Goal: Communication & Community: Answer question/provide support

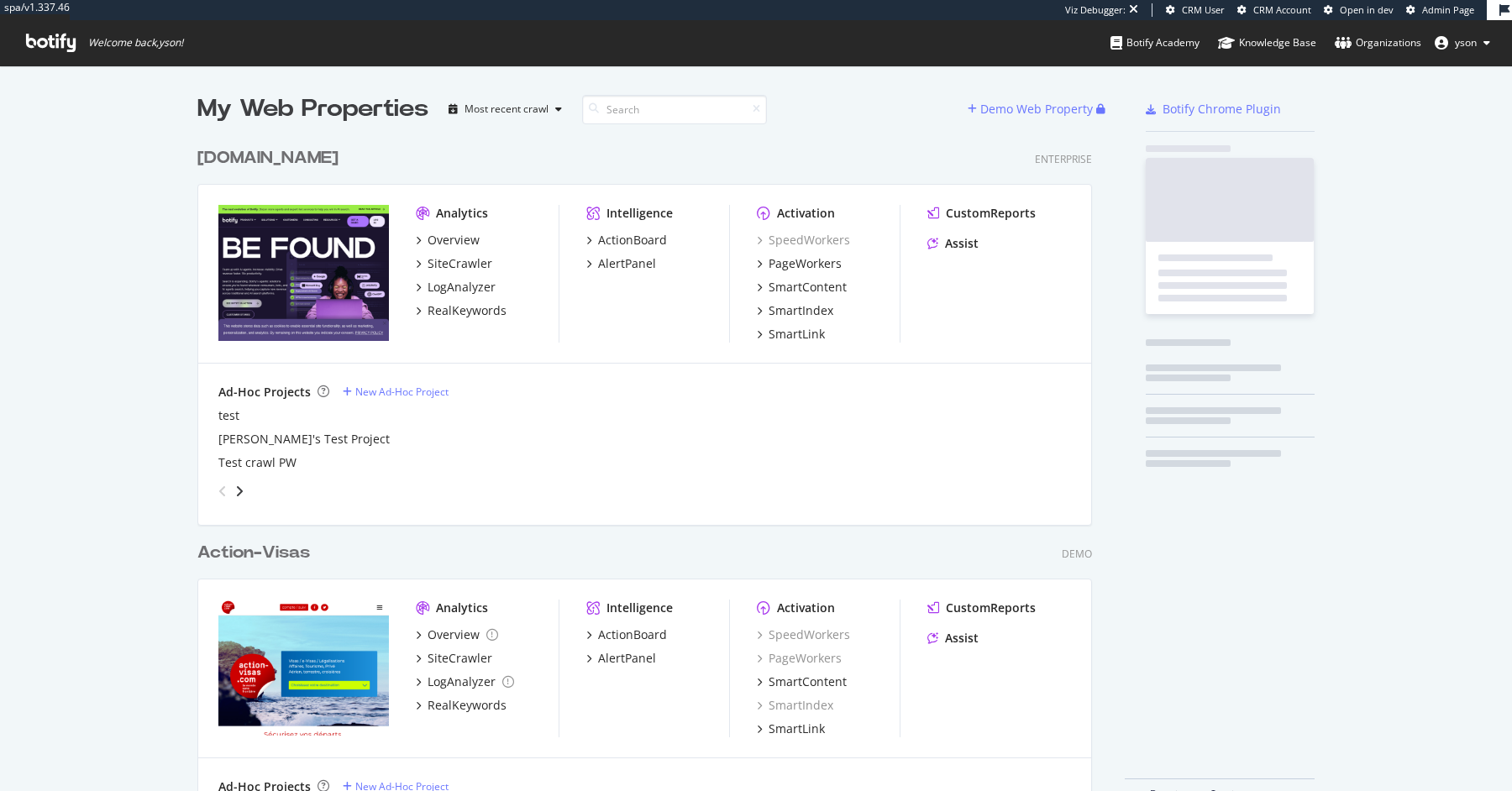
scroll to position [688, 907]
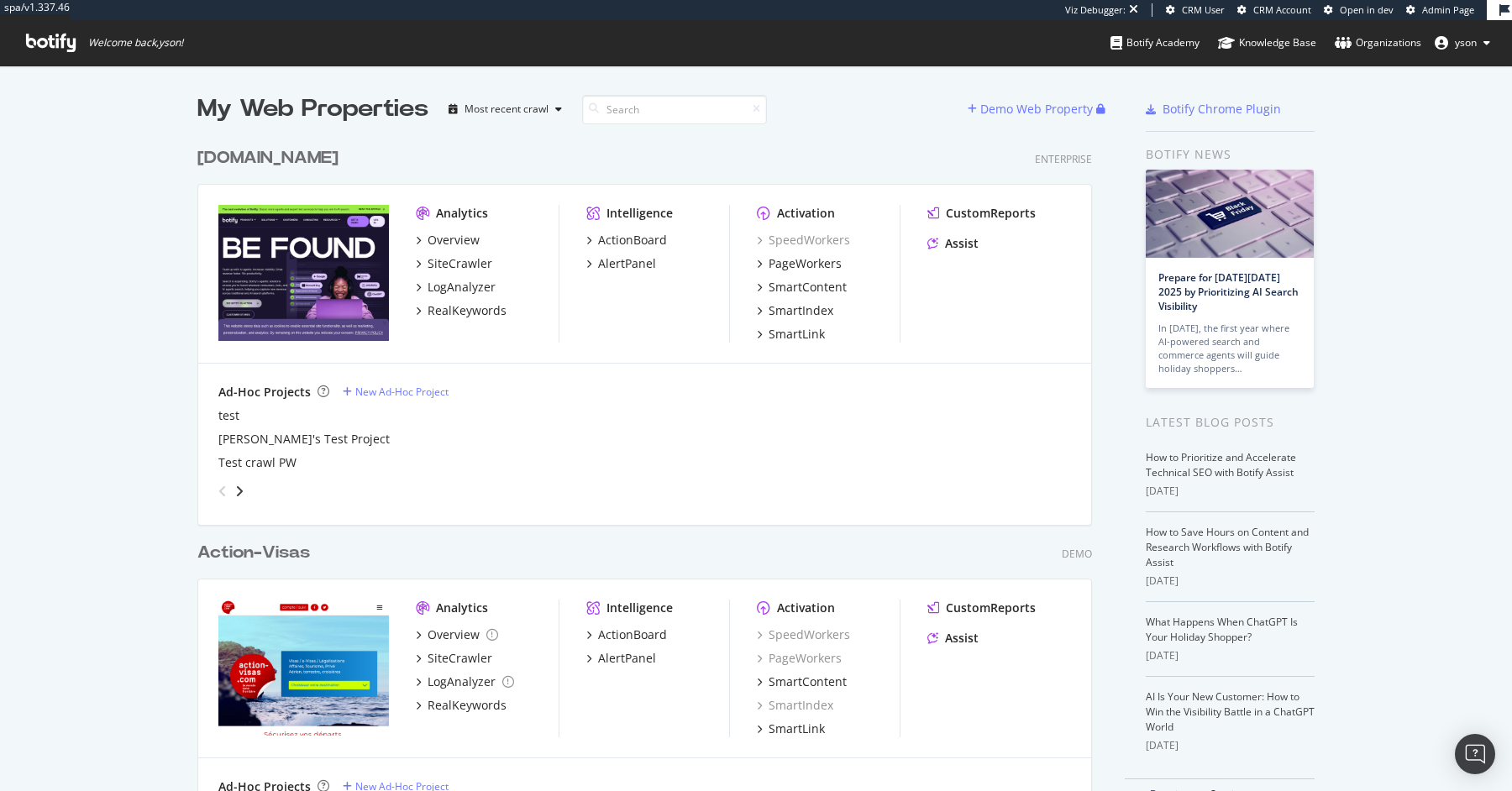
click at [1467, 40] on span "yson" at bounding box center [1466, 42] width 22 height 14
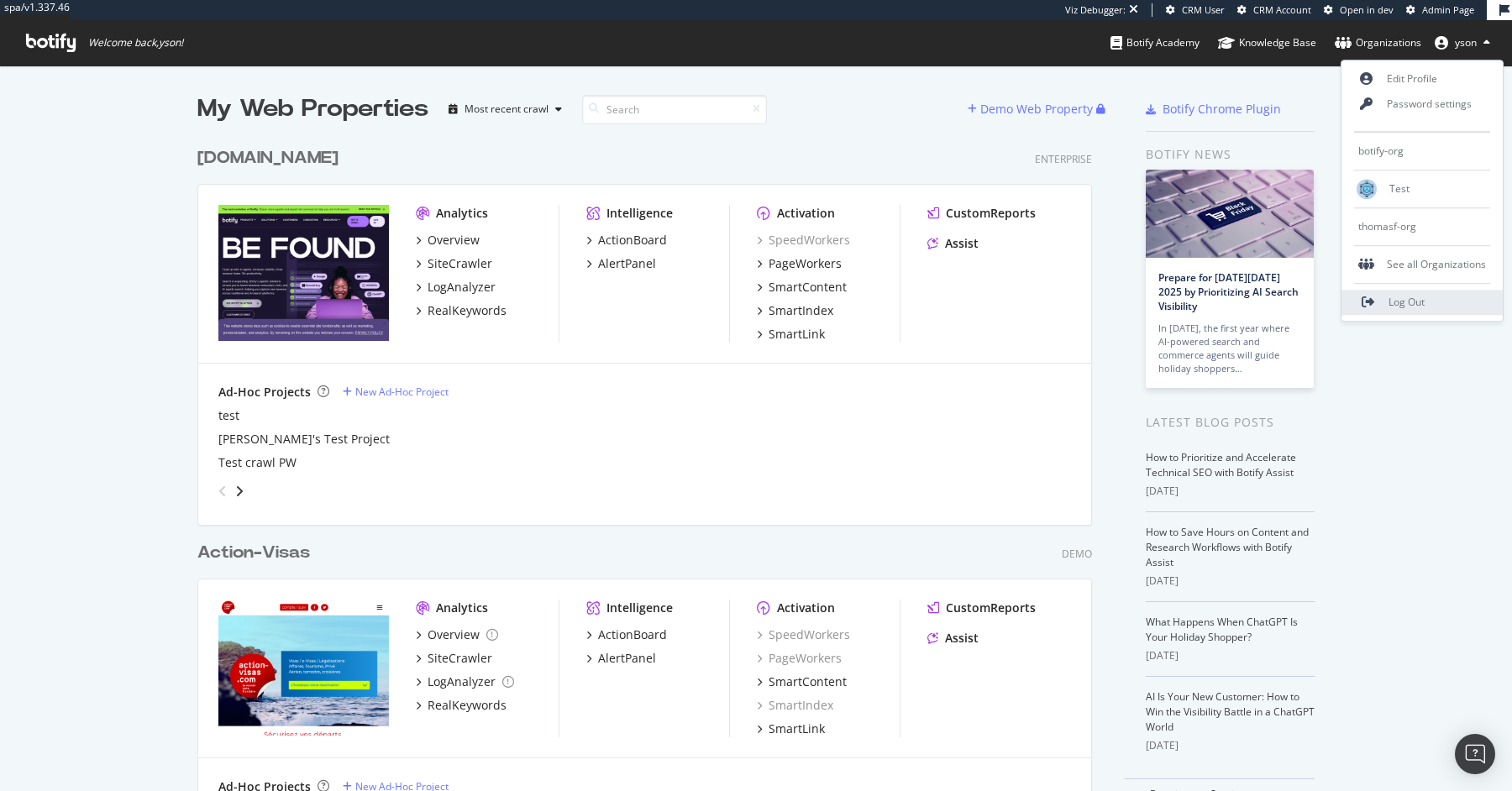
click at [1410, 296] on span "Log Out" at bounding box center [1407, 302] width 36 height 14
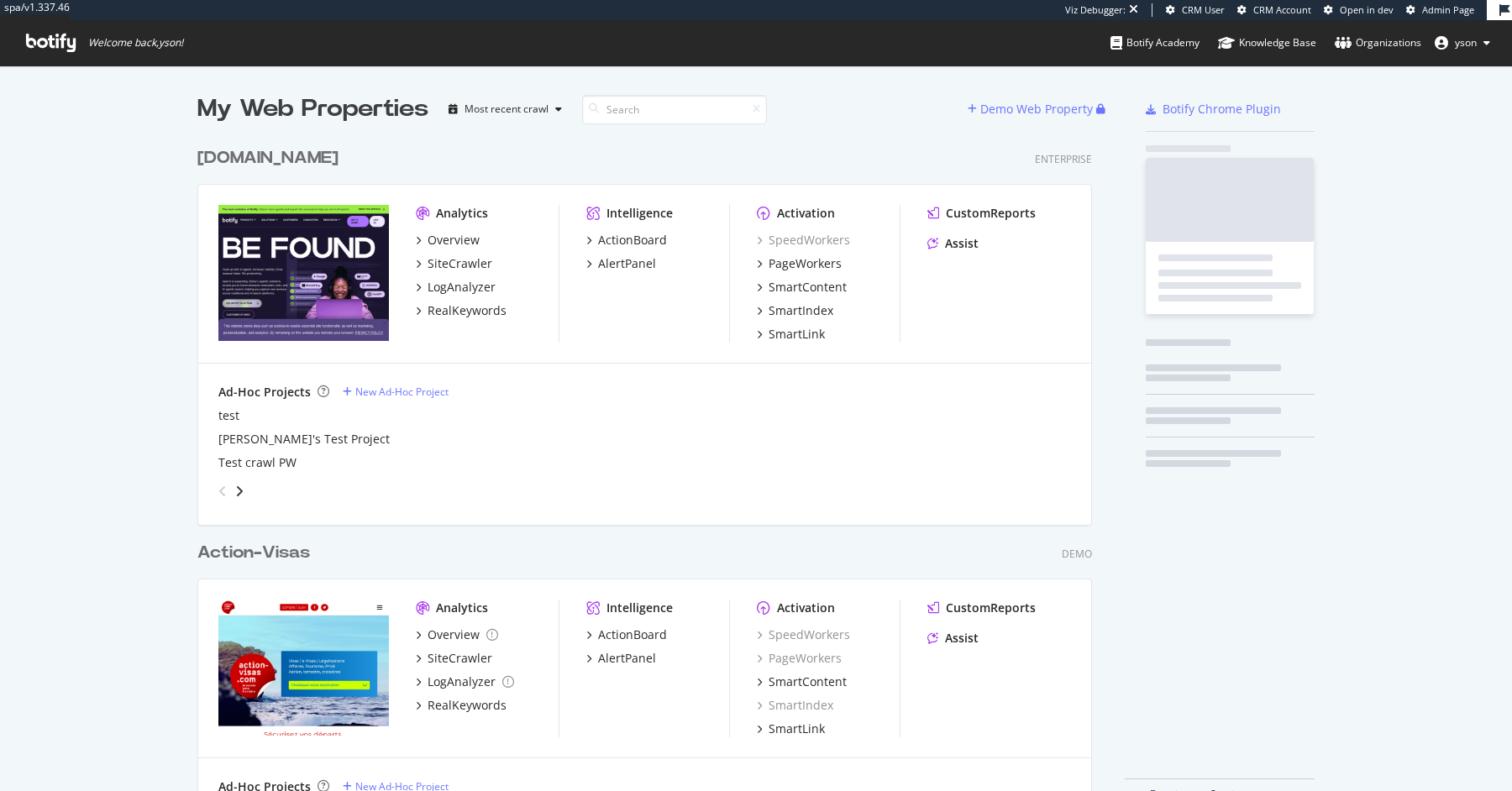
scroll to position [688, 907]
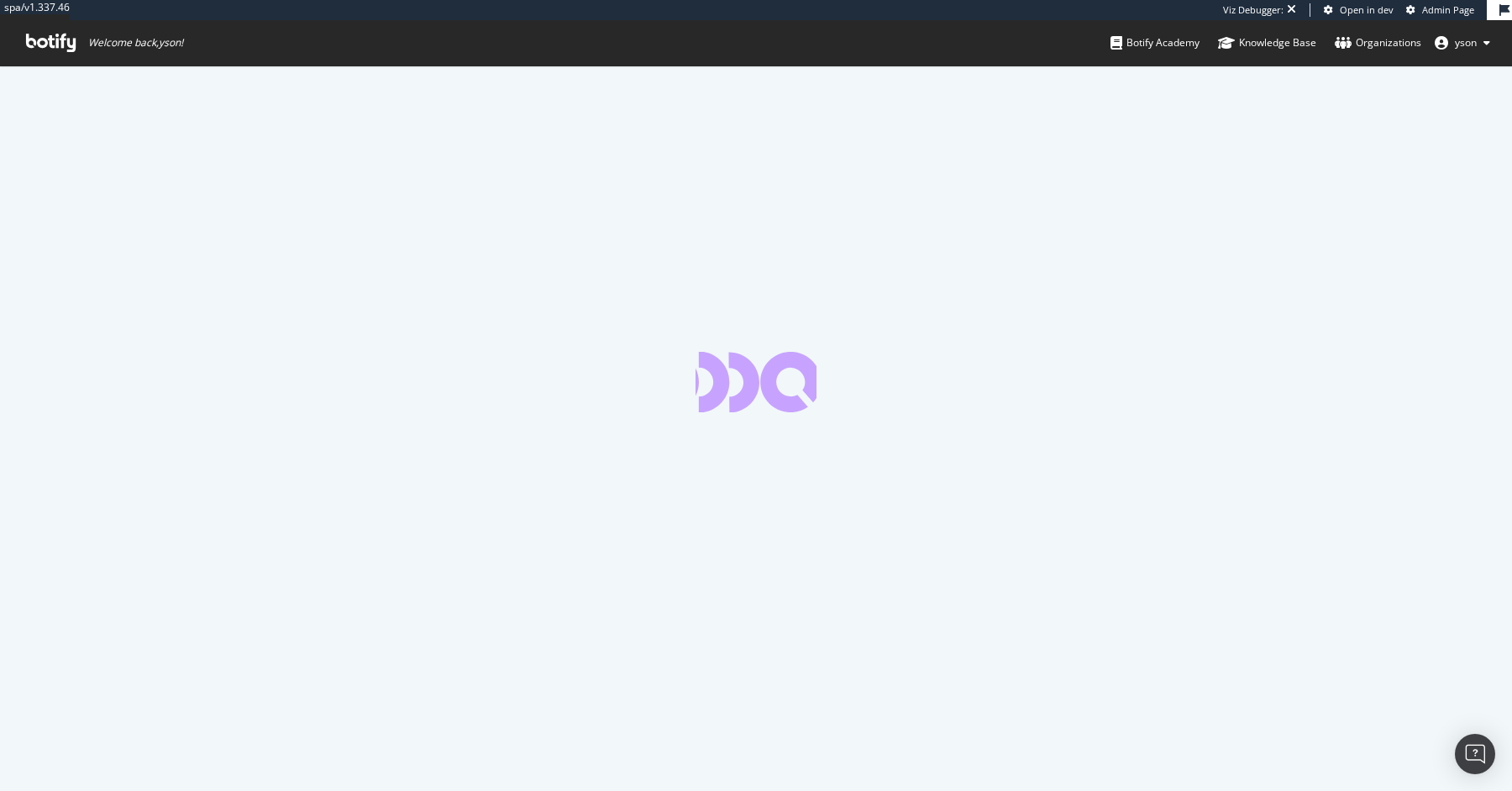
click at [1426, 10] on span "Admin Page" at bounding box center [1448, 9] width 52 height 13
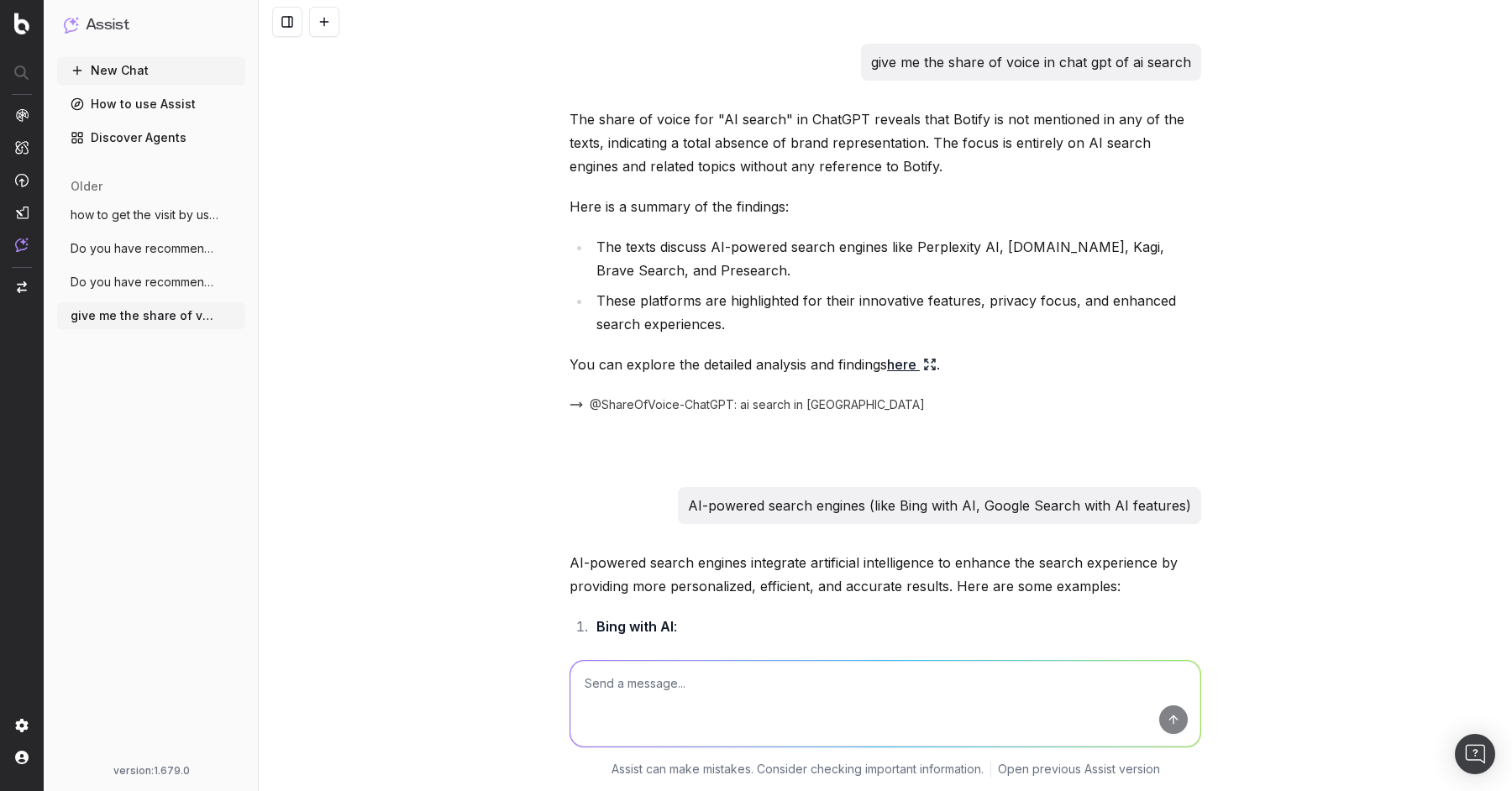
scroll to position [25387, 0]
